Goal: Information Seeking & Learning: Learn about a topic

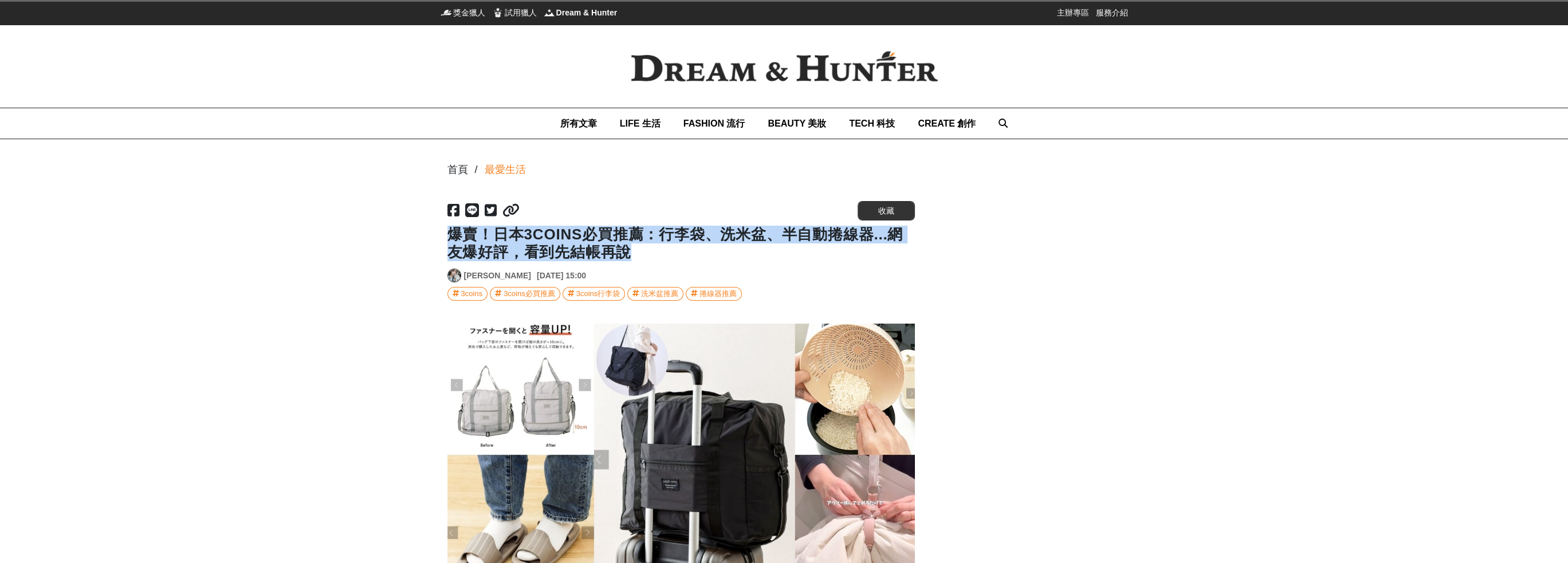
drag, startPoint x: 450, startPoint y: 236, endPoint x: 767, endPoint y: 258, distance: 317.8
click at [761, 250] on h1 "爆賣！日本3COINS必買推薦：行李袋、洗米盆、半自動捲線器...網友爆好評，看到先結帳再說" at bounding box center [681, 243] width 468 height 36
click at [772, 260] on h1 "爆賣！日本3COINS必買推薦：行李袋、洗米盆、半自動捲線器...網友爆好評，看到先結帳再說" at bounding box center [681, 243] width 468 height 36
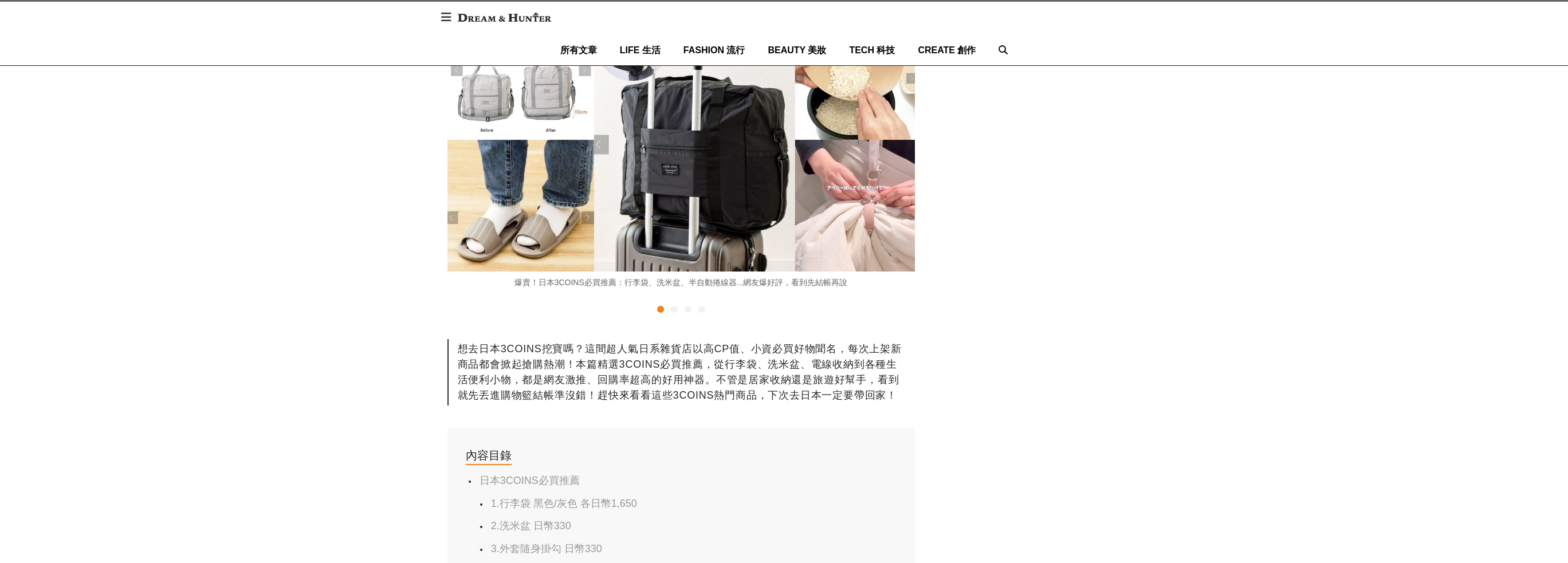
scroll to position [401, 0]
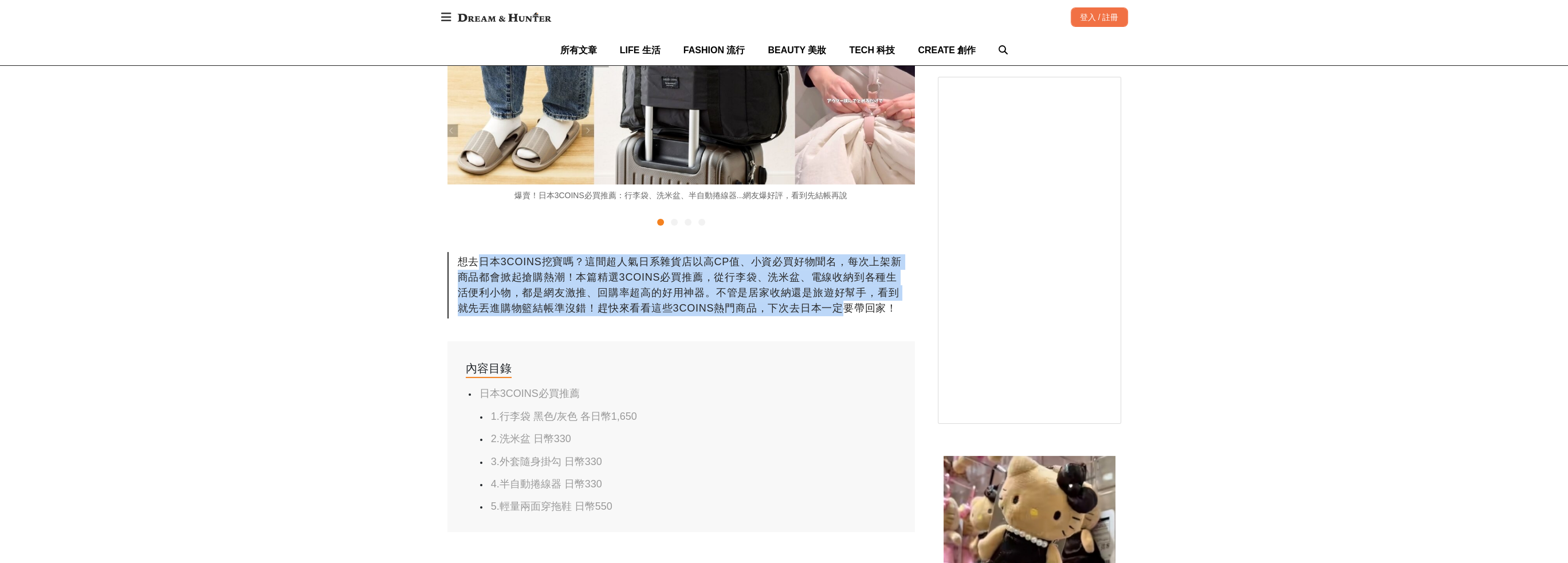
drag, startPoint x: 496, startPoint y: 258, endPoint x: 846, endPoint y: 309, distance: 353.7
click at [843, 308] on div "想去日本3COINS挖寶嗎？這間超人氣日系雜貨店以高CP值、小資必買好物聞名，每次上架新商品都會掀起搶購熱潮！本篇精選3COINS必買推薦，從行李袋、洗米盆、…" at bounding box center [681, 286] width 468 height 67
click at [846, 309] on div "想去日本3COINS挖寶嗎？這間超人氣日系雜貨店以高CP值、小資必買好物聞名，每次上架新商品都會掀起搶購熱潮！本篇精選3COINS必買推薦，從行李袋、洗米盆、…" at bounding box center [681, 286] width 468 height 67
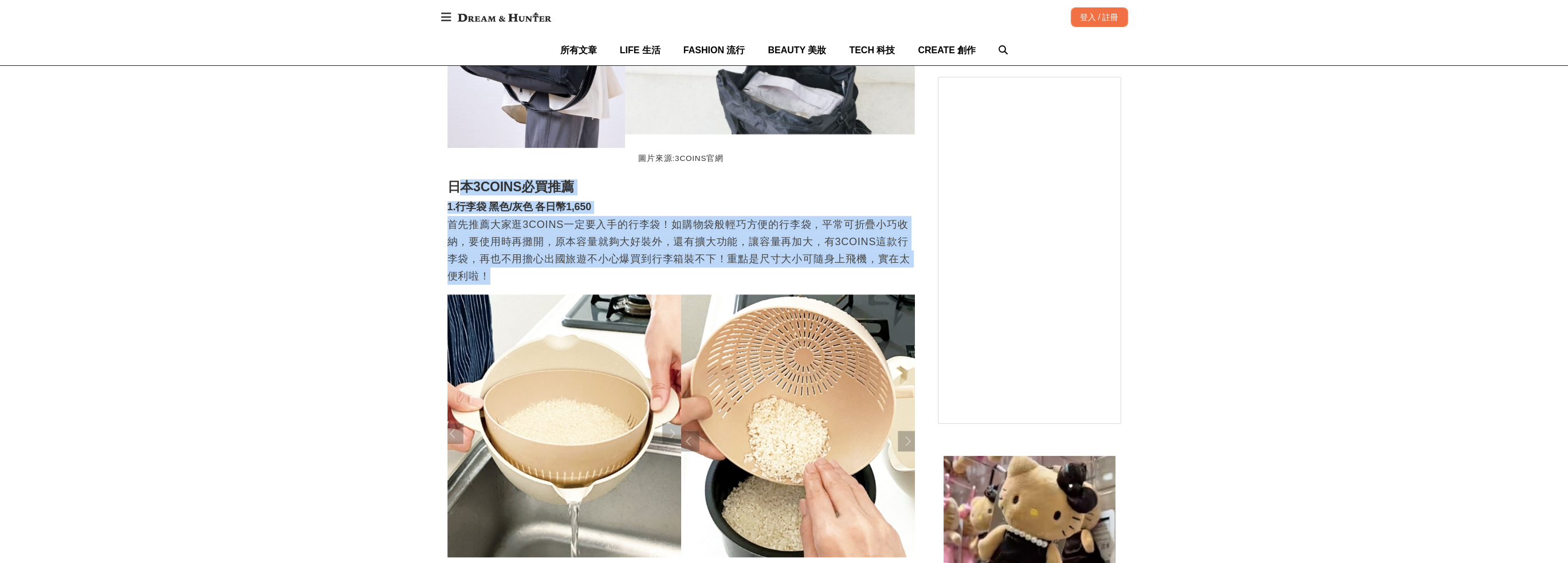
scroll to position [0, 1403]
drag, startPoint x: 465, startPoint y: 192, endPoint x: 732, endPoint y: 286, distance: 283.1
click at [730, 284] on p "首先推薦大家逛3COINS一定要入手的行李袋！如購物袋般輕巧方便的行李袋，平常可折疊小巧收納，要使用時再攤開，原本容量就夠大好裝外，還有擴大功能，讓容量再加大…" at bounding box center [681, 250] width 468 height 69
click at [775, 195] on h2 "日本3COINS必買推薦" at bounding box center [681, 187] width 468 height 16
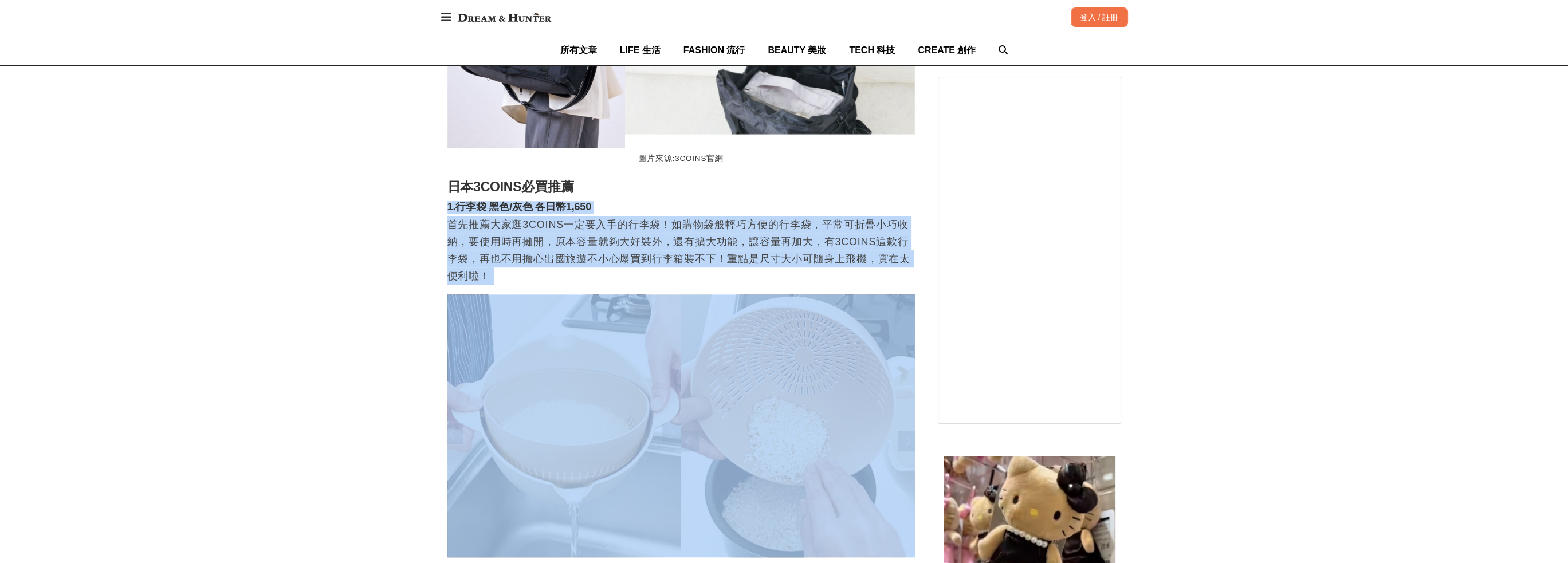
drag, startPoint x: 767, startPoint y: 186, endPoint x: 824, endPoint y: 268, distance: 99.9
click at [823, 268] on p "首先推薦大家逛3COINS一定要入手的行李袋！如購物袋般輕巧方便的行李袋，平常可折疊小巧收納，要使用時再攤開，原本容量就夠大好裝外，還有擴大功能，讓容量再加大…" at bounding box center [681, 250] width 468 height 69
click at [809, 226] on p "首先推薦大家逛3COINS一定要入手的行李袋！如購物袋般輕巧方便的行李袋，平常可折疊小巧收納，要使用時再攤開，原本容量就夠大好裝外，還有擴大功能，讓容量再加大…" at bounding box center [681, 250] width 468 height 69
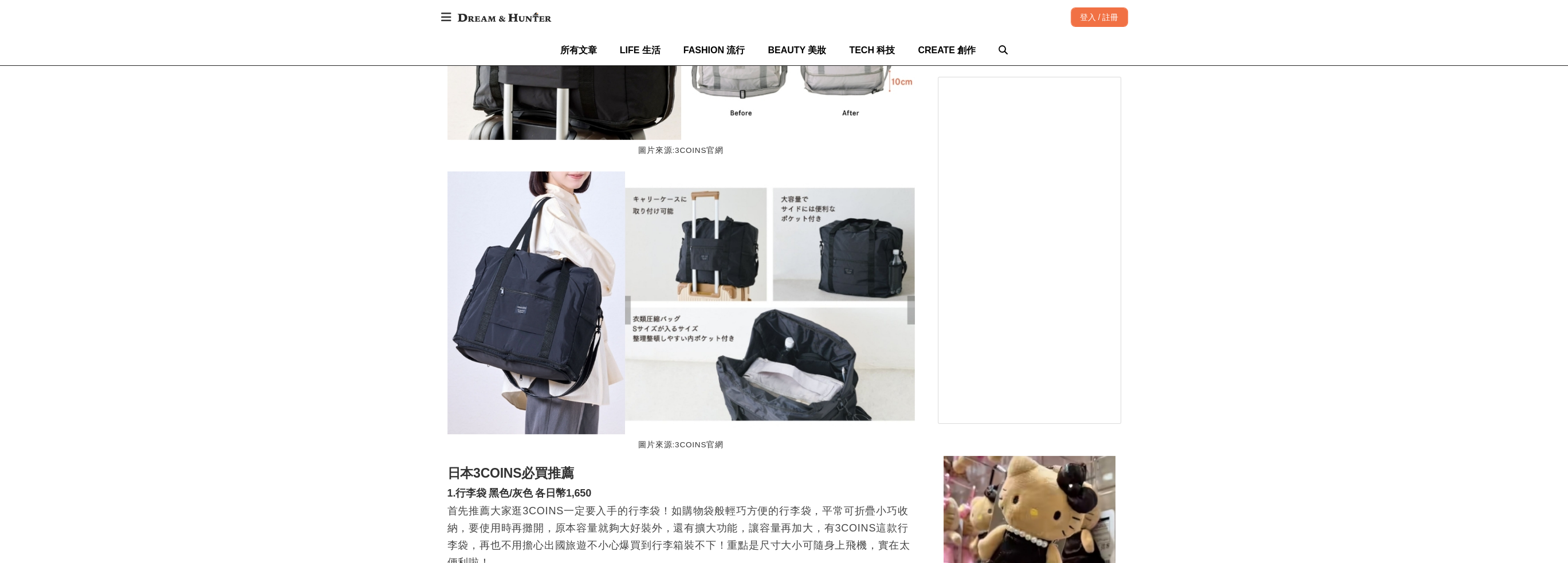
scroll to position [0, 0]
